Goal: Transaction & Acquisition: Book appointment/travel/reservation

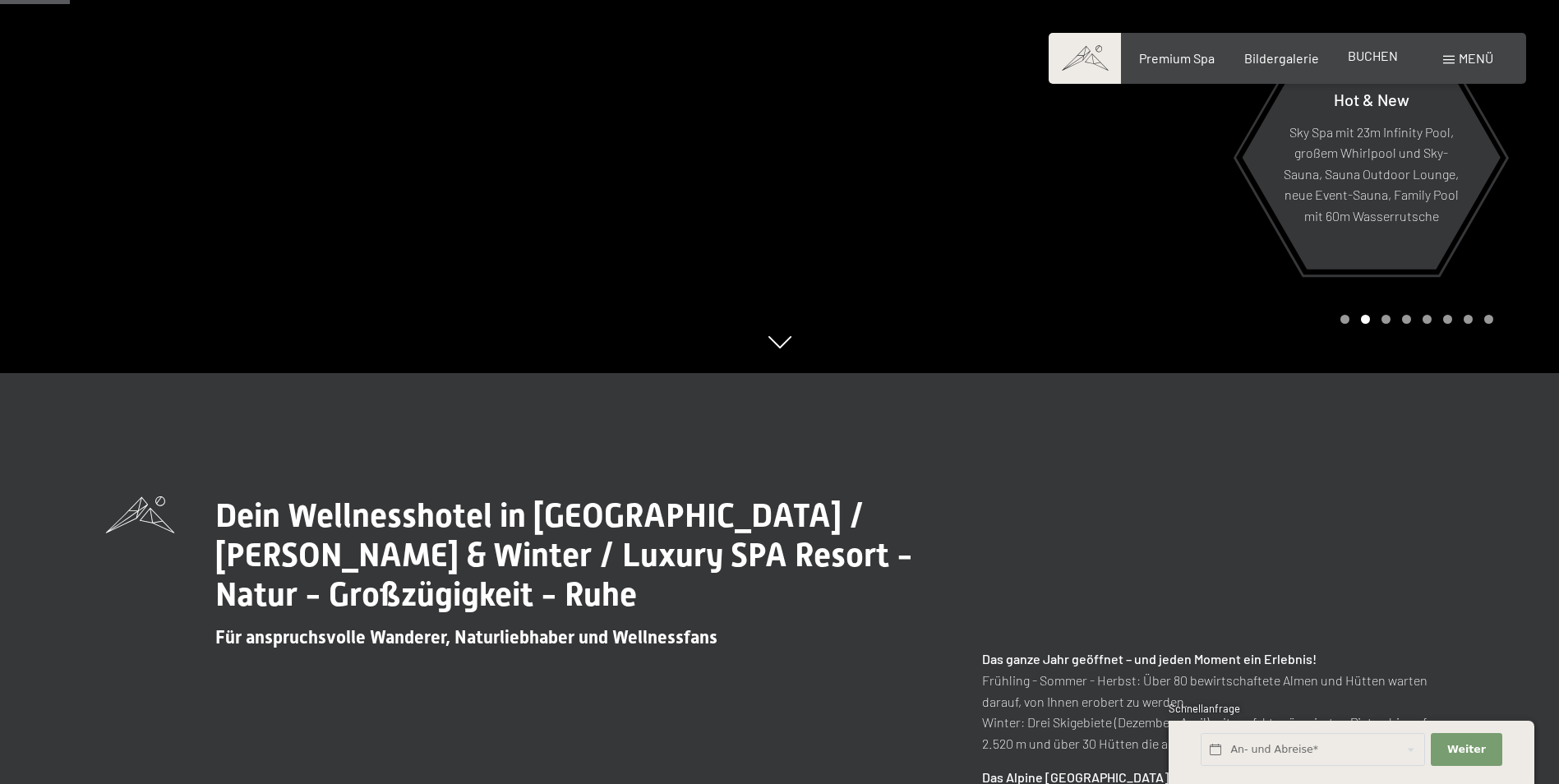
click at [1371, 59] on span "BUCHEN" at bounding box center [1372, 55] width 50 height 16
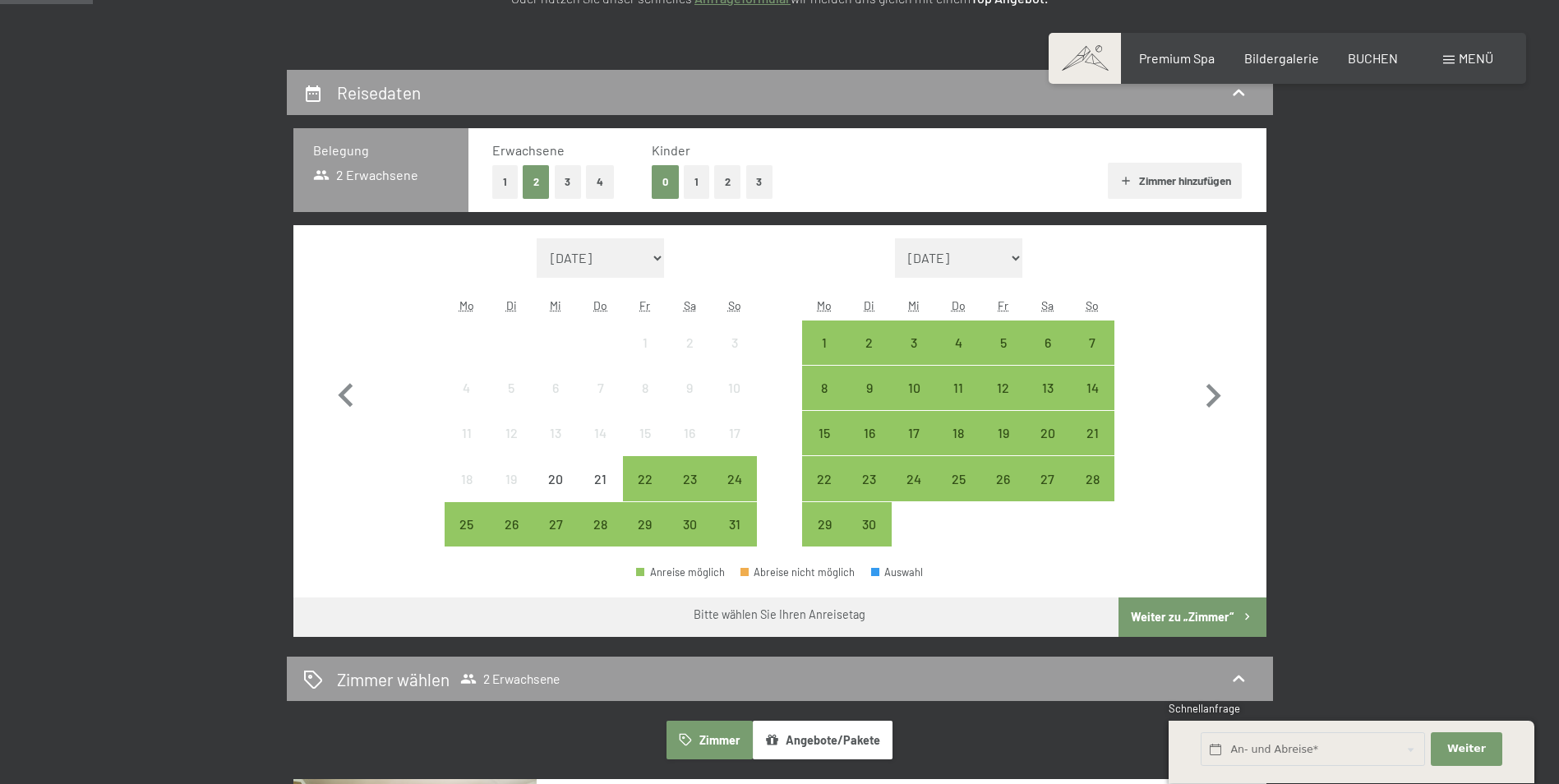
scroll to position [329, 0]
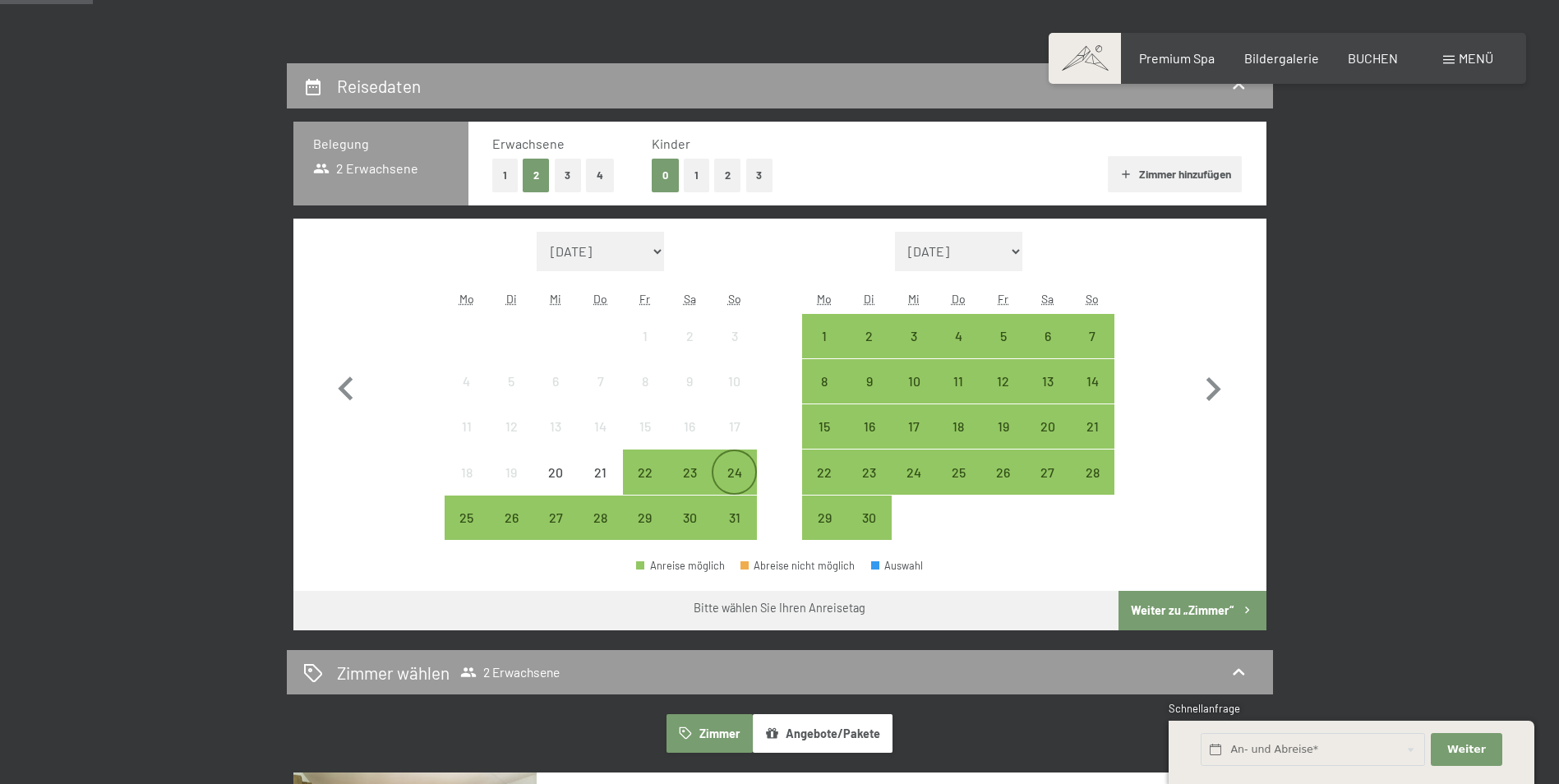
click at [725, 472] on div "24" at bounding box center [734, 486] width 41 height 41
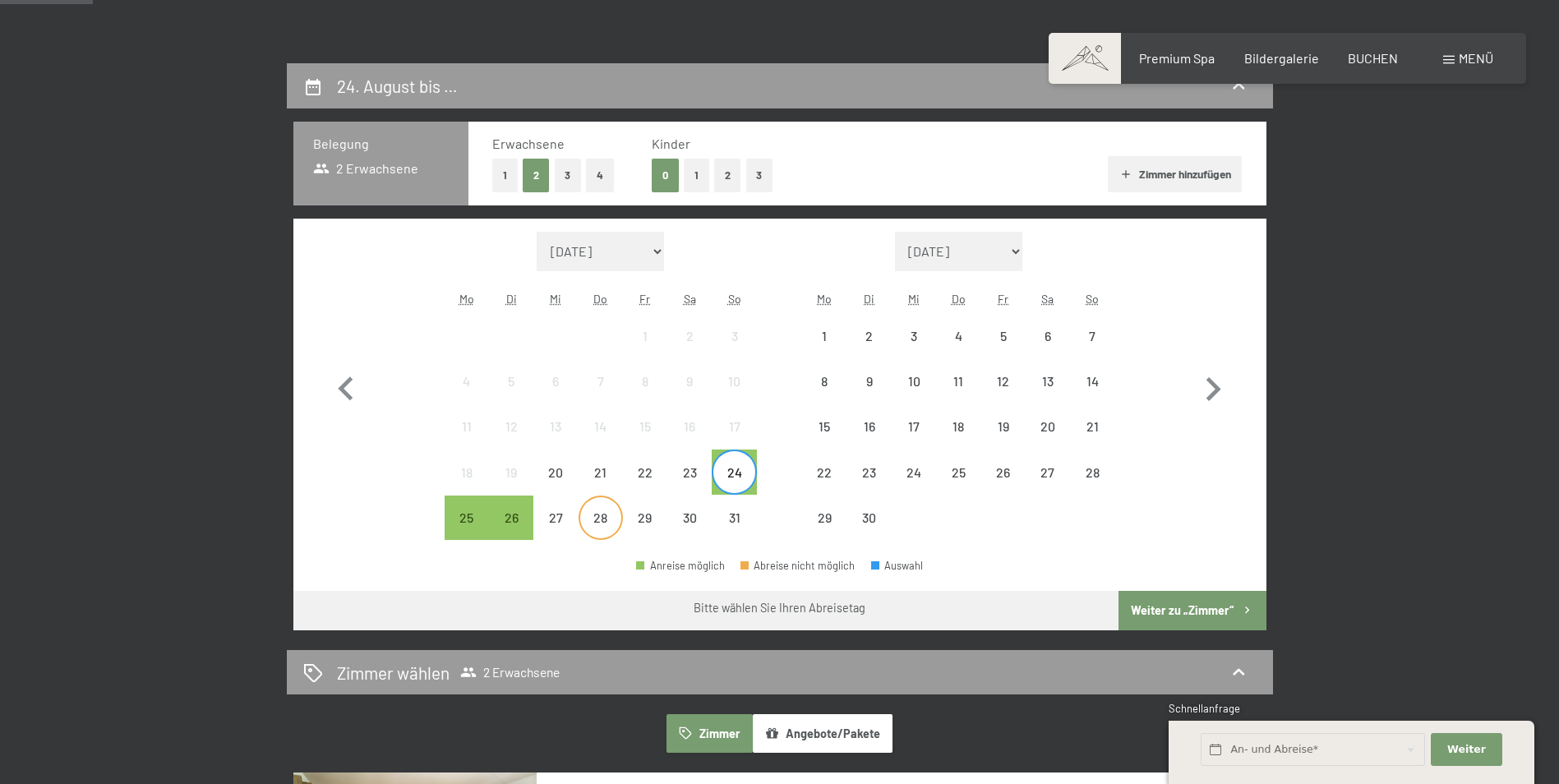
click at [613, 513] on div "28" at bounding box center [601, 531] width 41 height 41
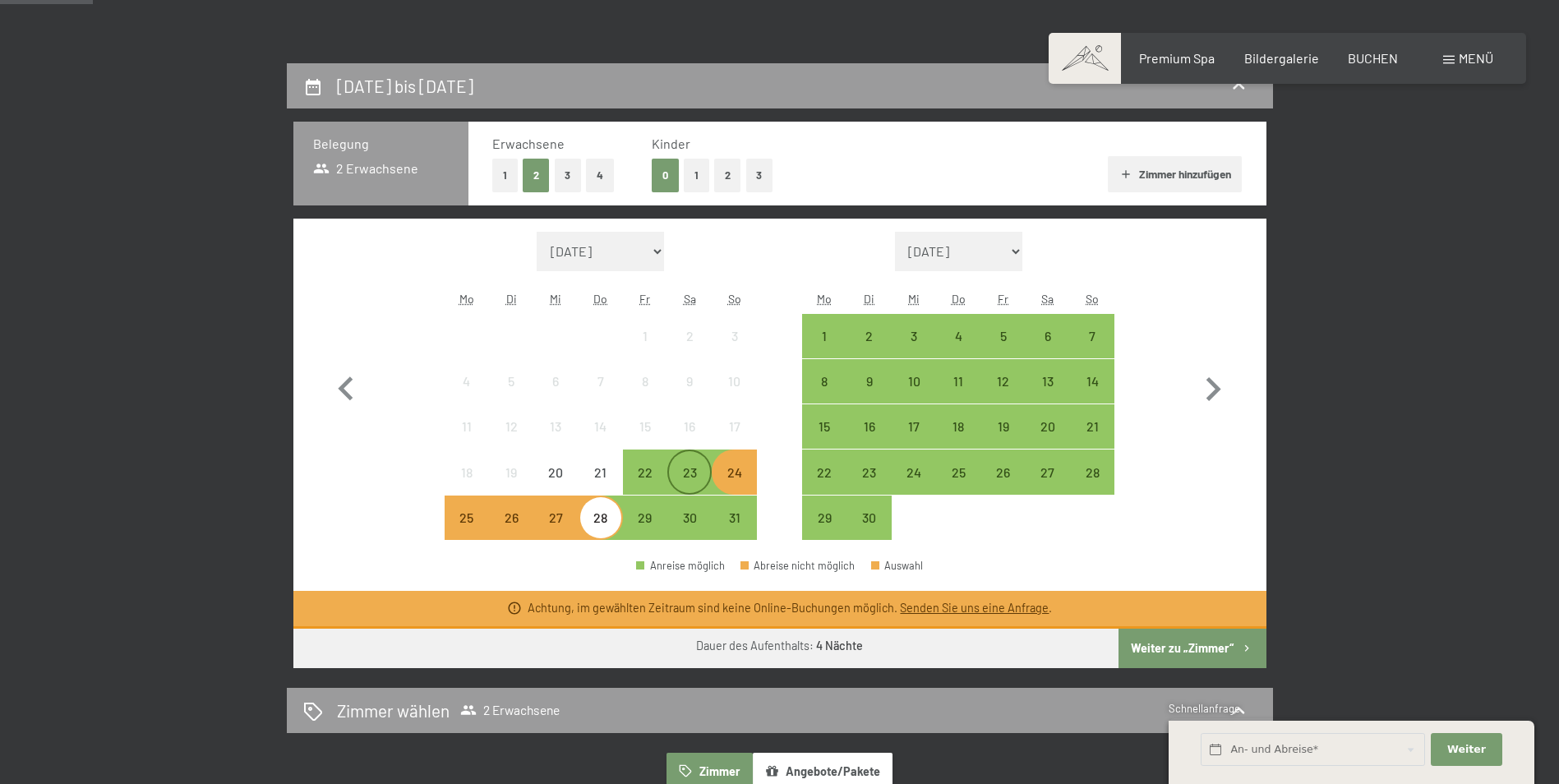
click at [685, 478] on div "23" at bounding box center [690, 486] width 41 height 41
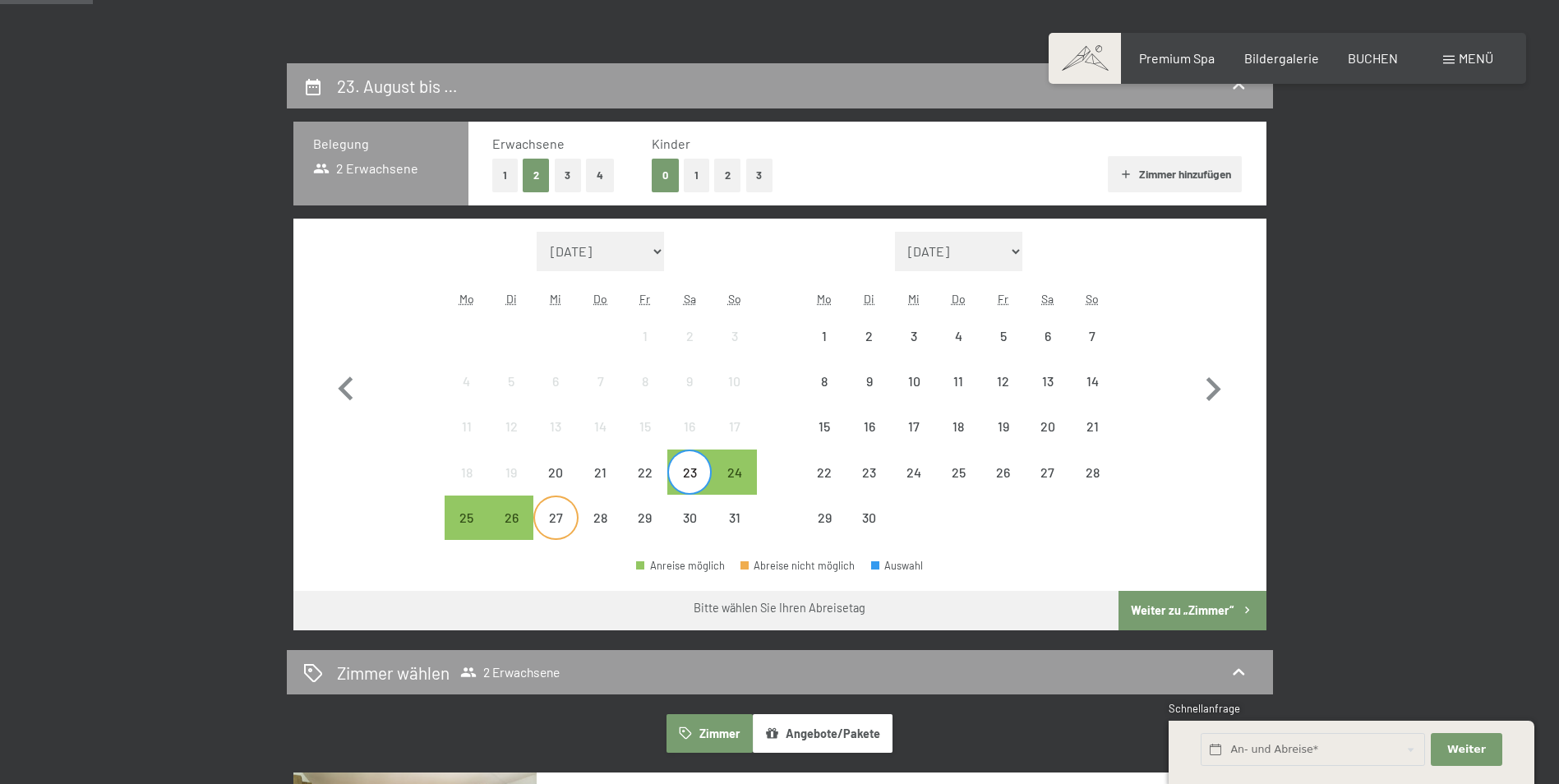
click at [569, 513] on div "27" at bounding box center [556, 531] width 41 height 41
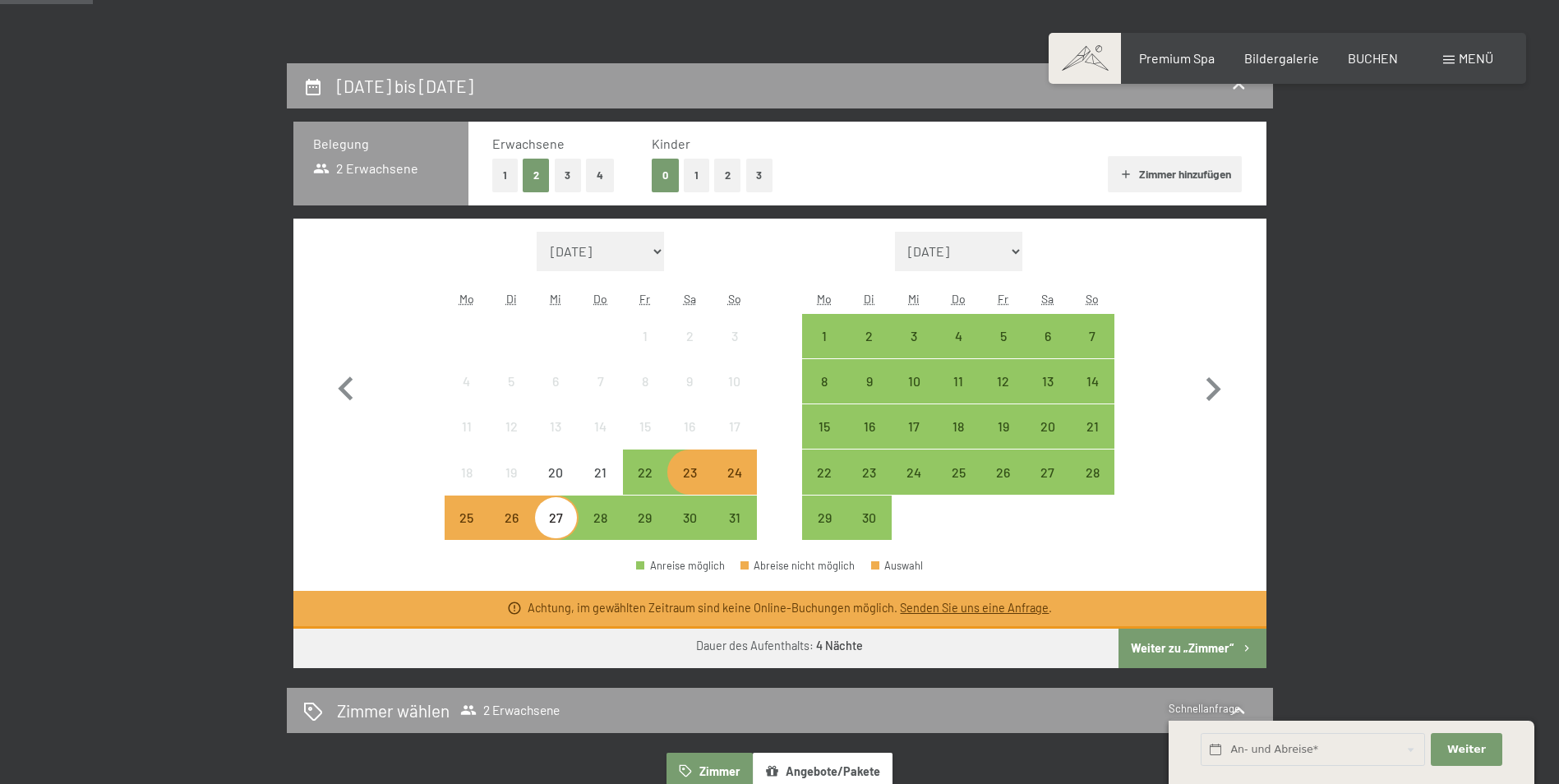
click at [694, 483] on div "23" at bounding box center [690, 486] width 41 height 41
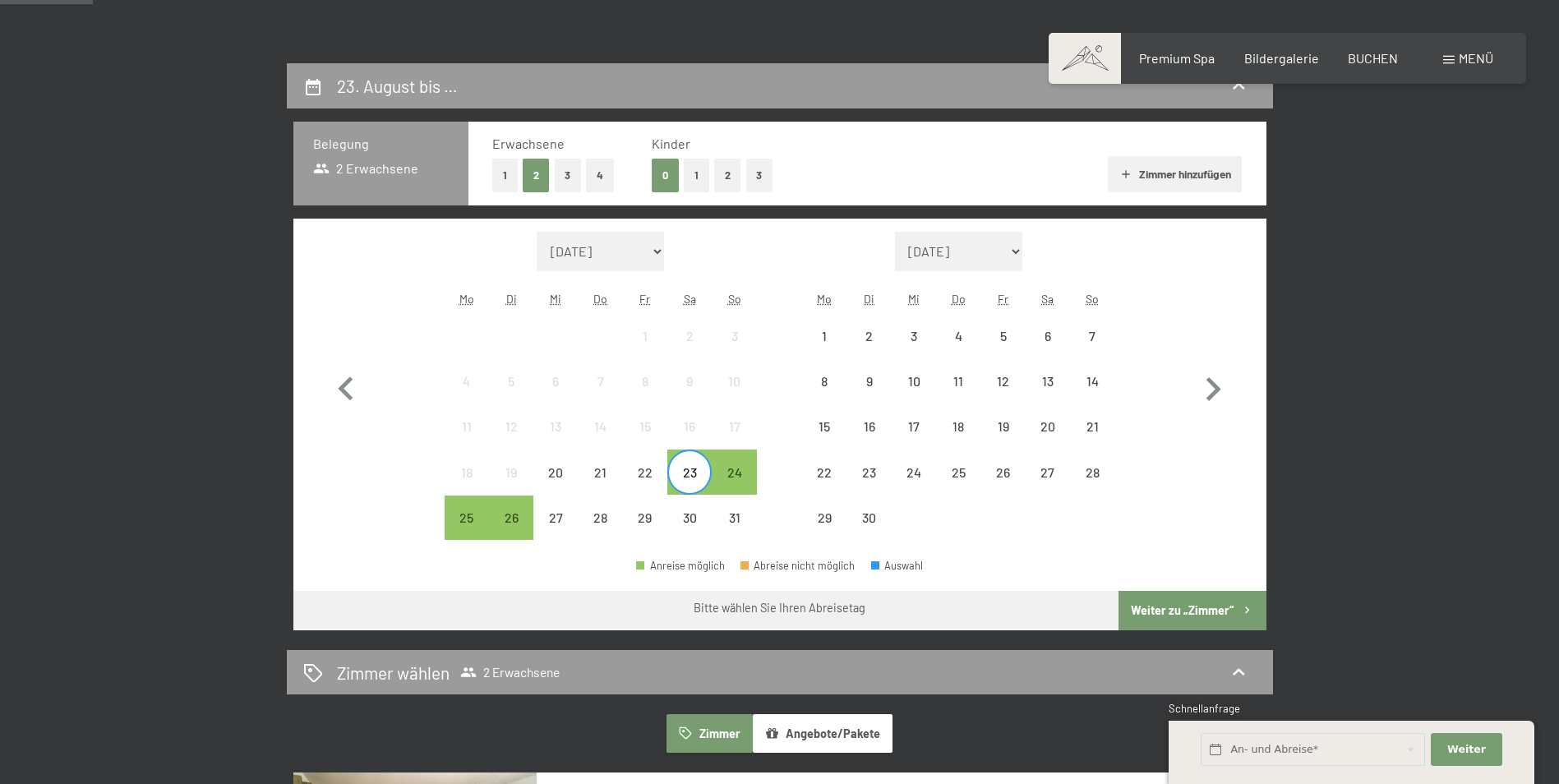
click at [1156, 608] on button "Weiter zu „Zimmer“" at bounding box center [1191, 610] width 147 height 39
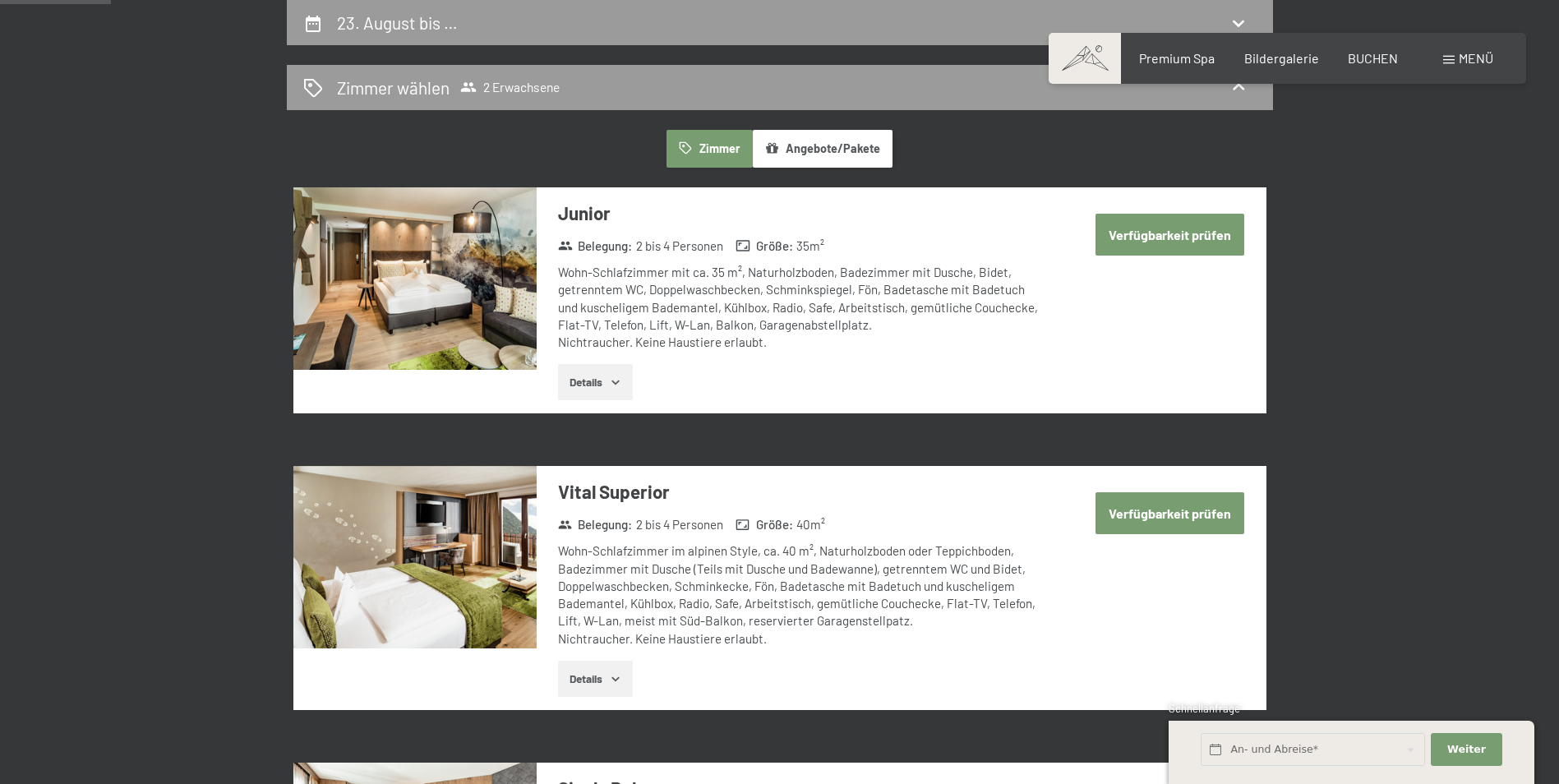
click at [1170, 246] on button "Verfügbarkeit prüfen" at bounding box center [1169, 234] width 149 height 42
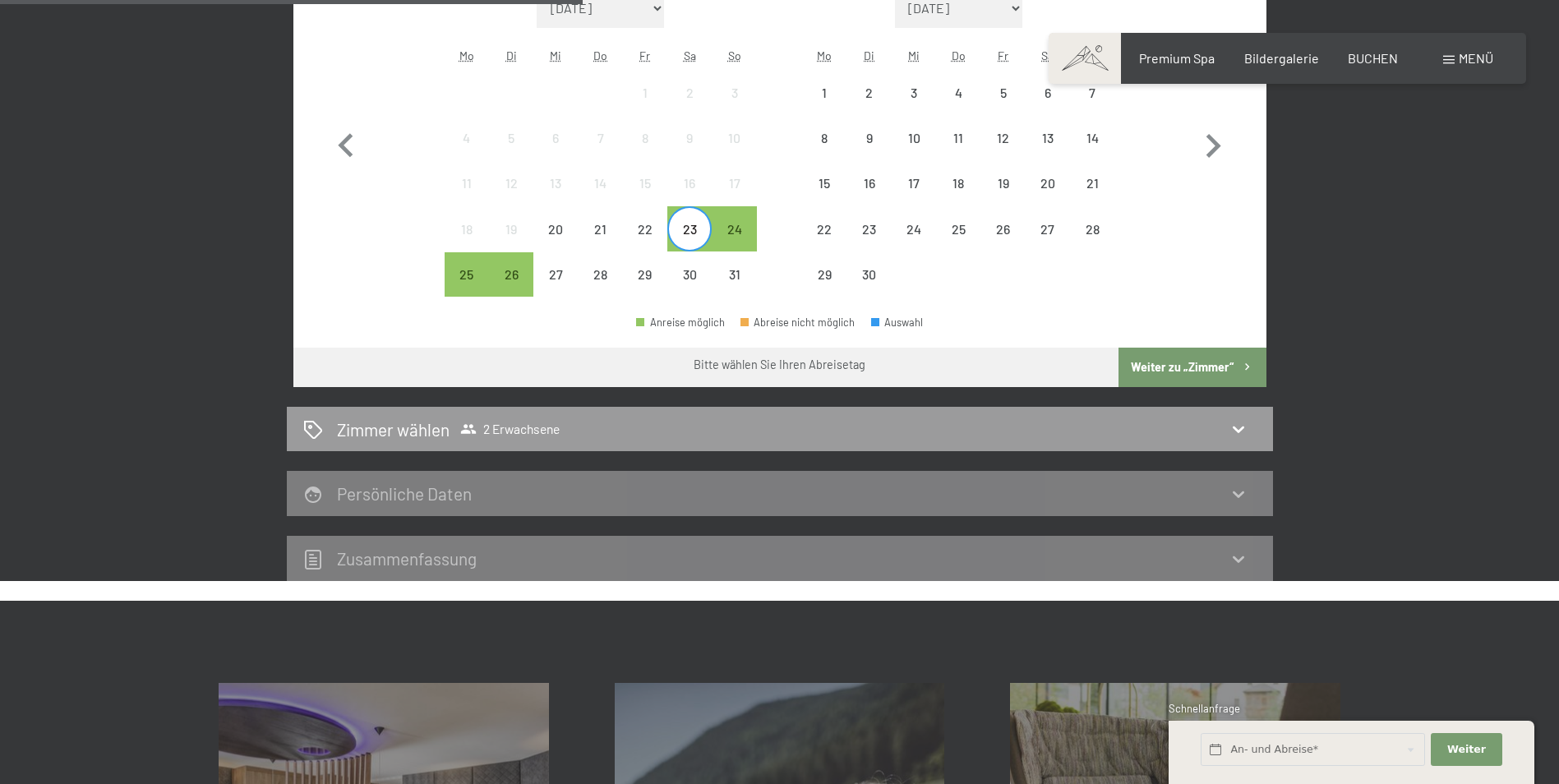
scroll to position [556, 0]
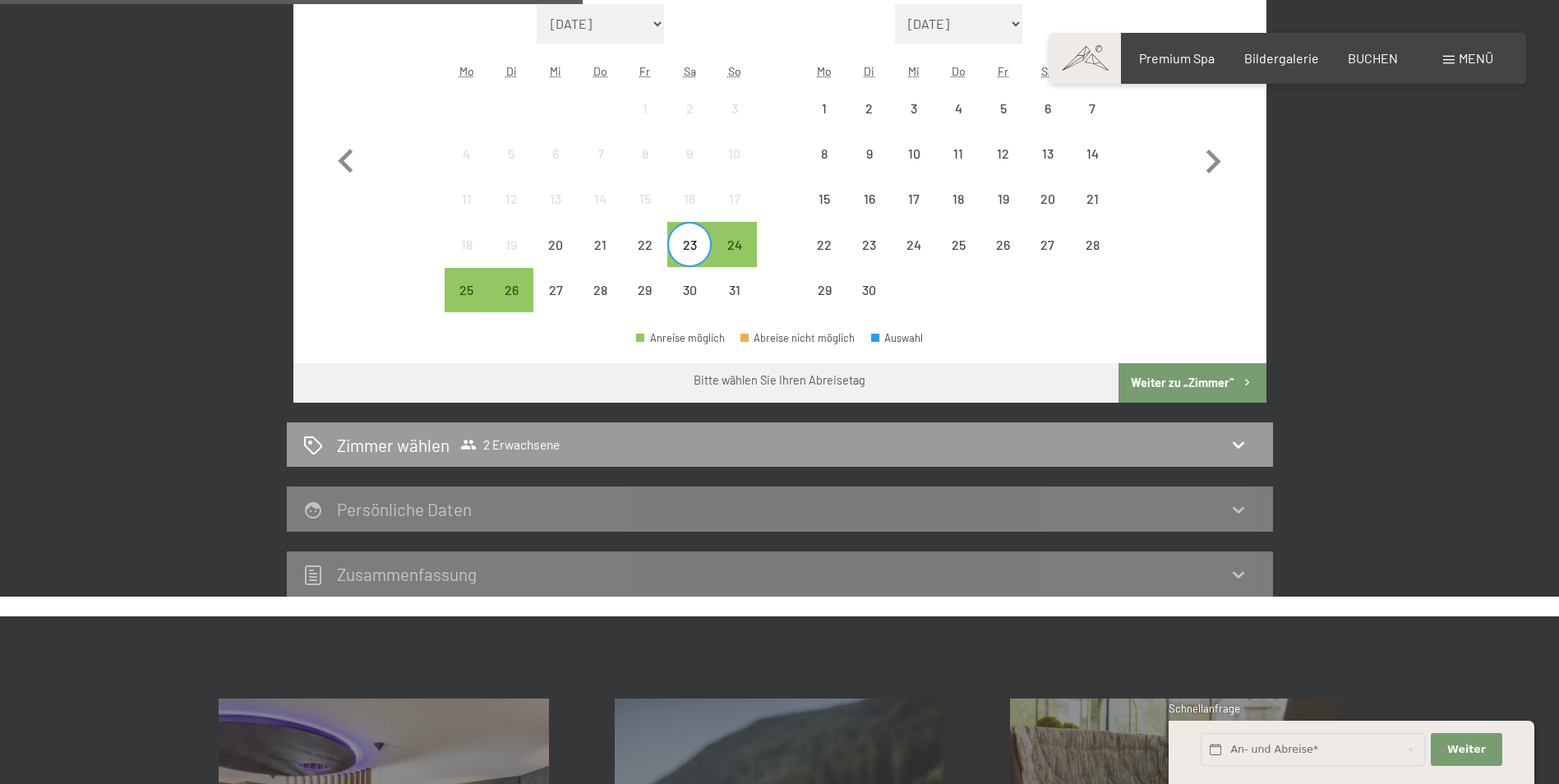
click at [1155, 376] on button "Weiter zu „Zimmer“" at bounding box center [1191, 383] width 147 height 39
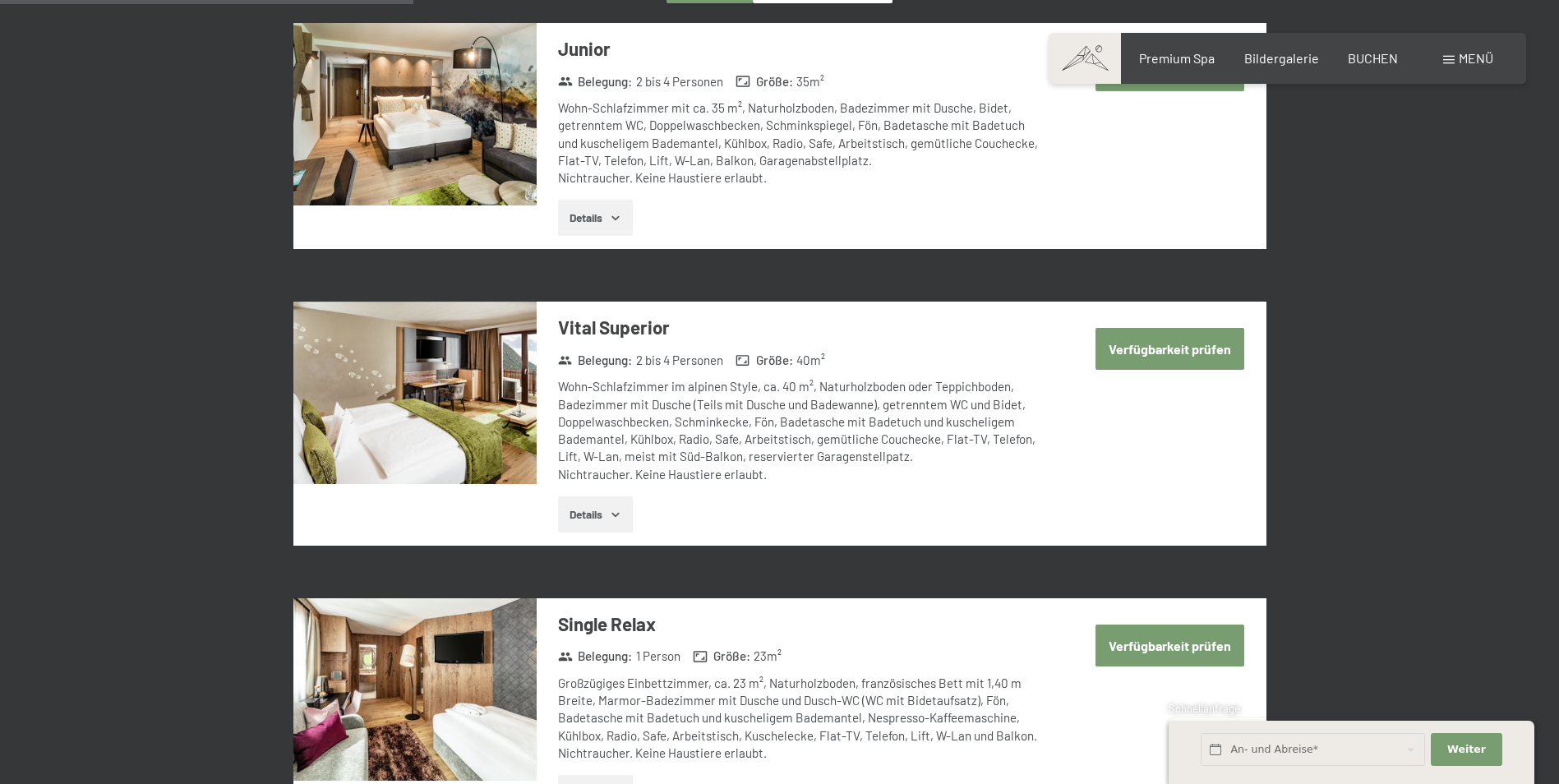
scroll to position [392, 0]
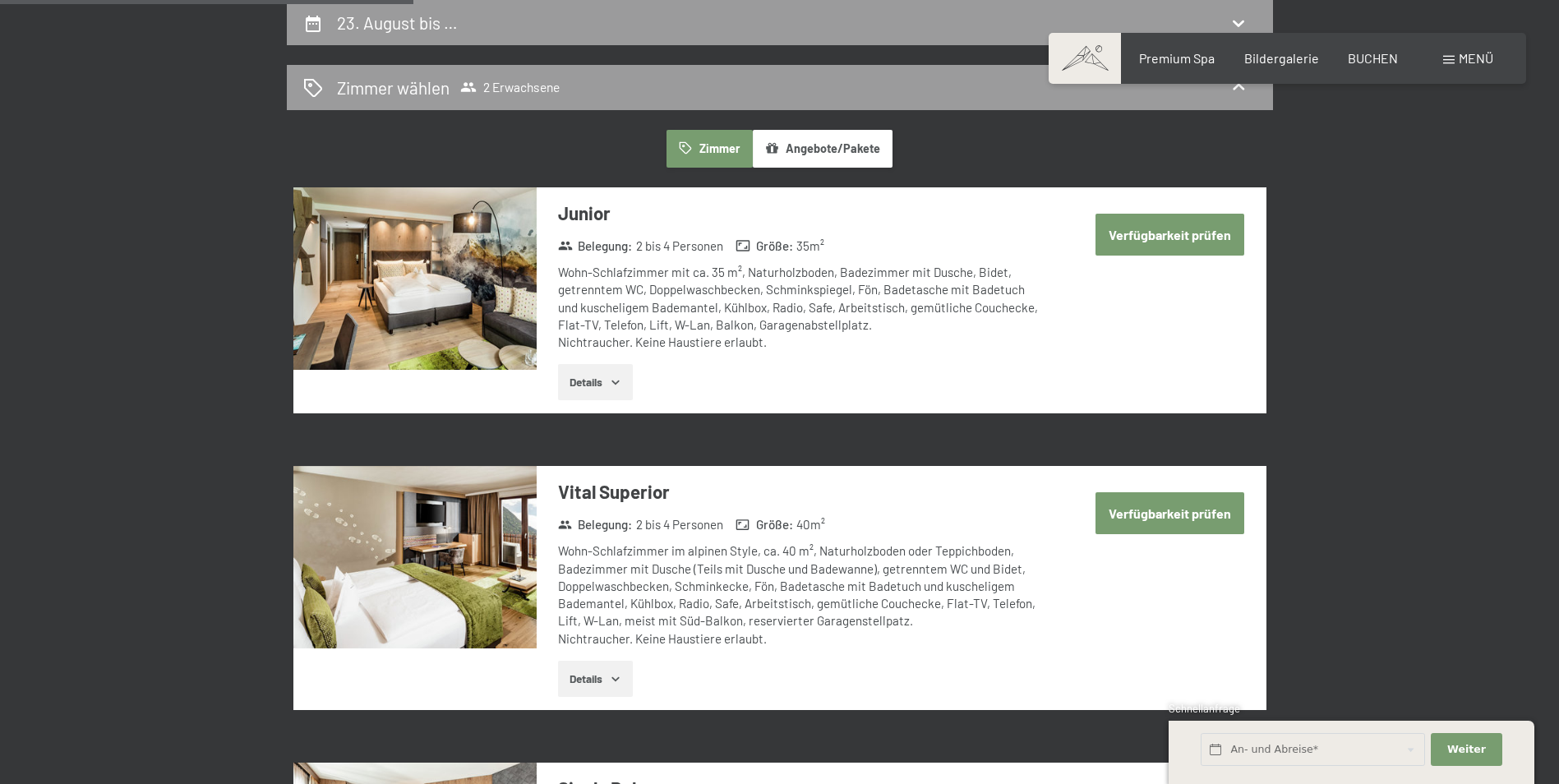
click at [1205, 238] on button "Verfügbarkeit prüfen" at bounding box center [1169, 234] width 149 height 42
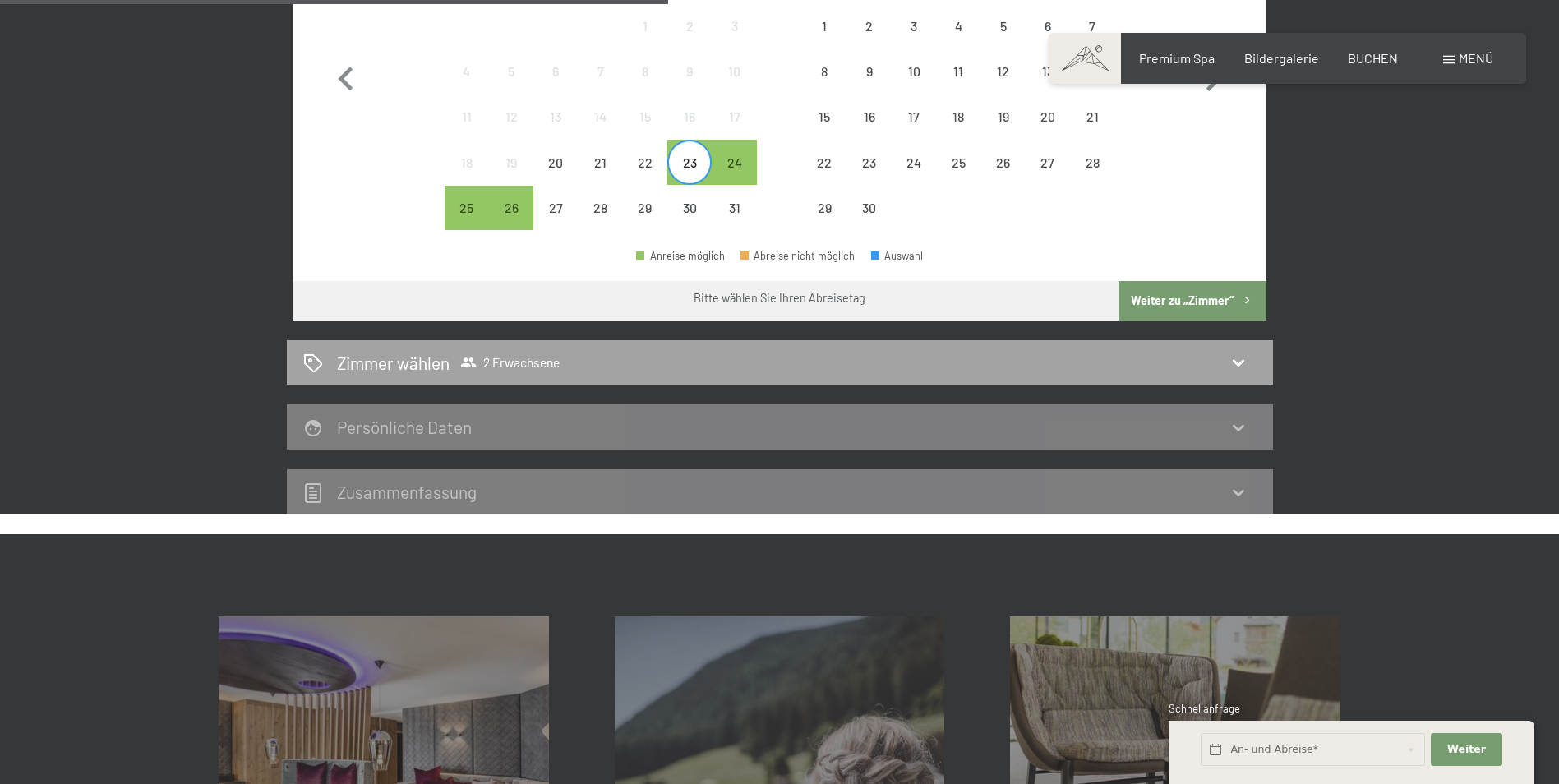
click at [1243, 364] on icon at bounding box center [1238, 362] width 20 height 20
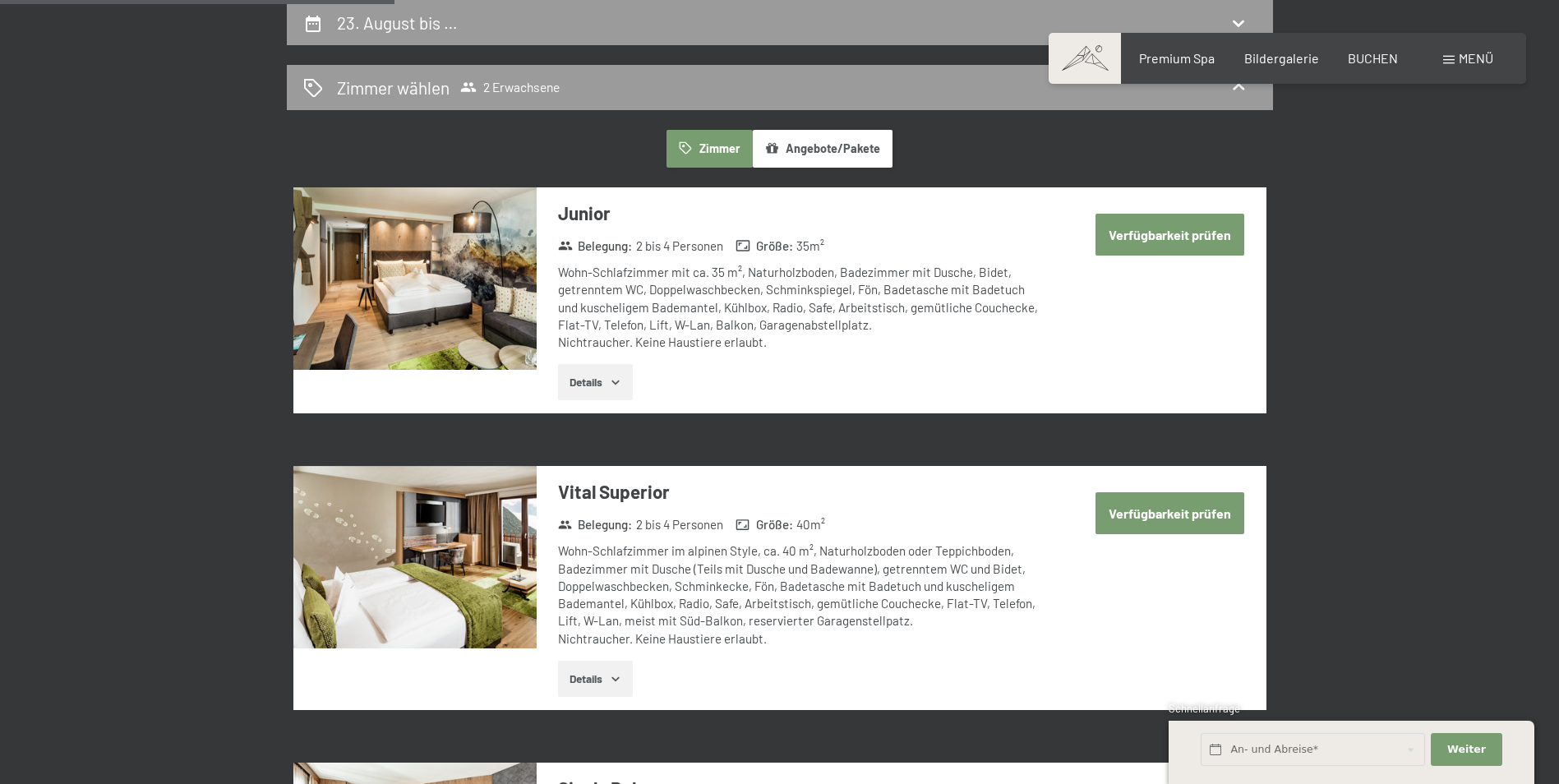
click at [1192, 242] on button "Verfügbarkeit prüfen" at bounding box center [1169, 234] width 149 height 42
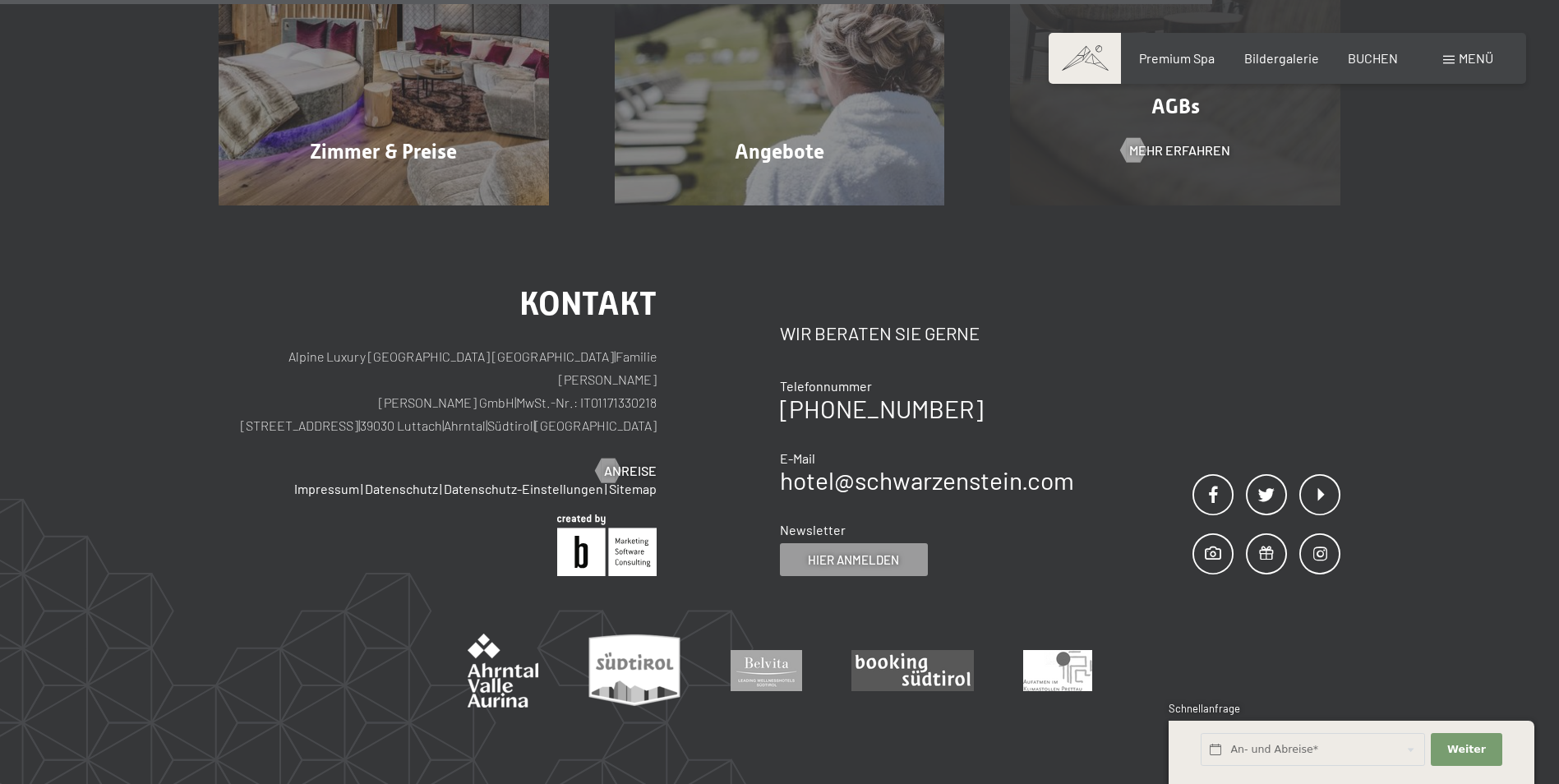
scroll to position [1150, 0]
